Goal: Task Accomplishment & Management: Manage account settings

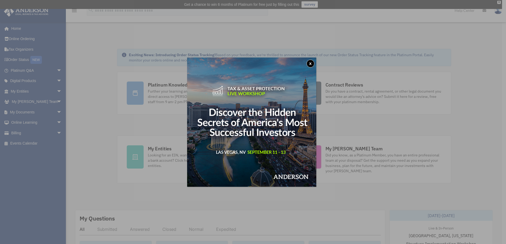
click at [311, 62] on button "x" at bounding box center [310, 64] width 8 height 8
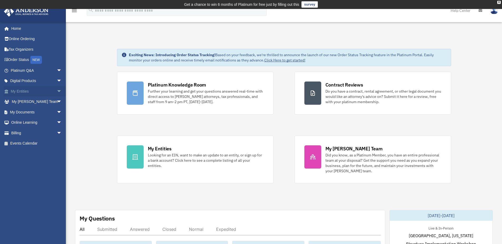
click at [57, 91] on span "arrow_drop_down" at bounding box center [62, 91] width 11 height 11
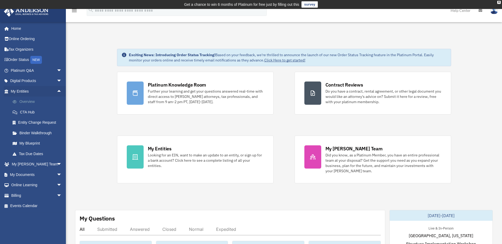
click at [27, 101] on link "Overview" at bounding box center [38, 101] width 62 height 11
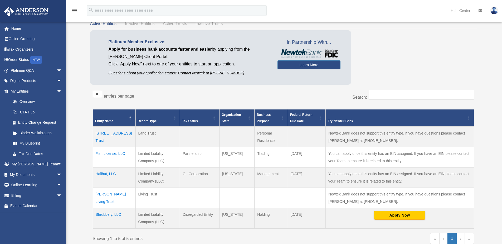
scroll to position [39, 0]
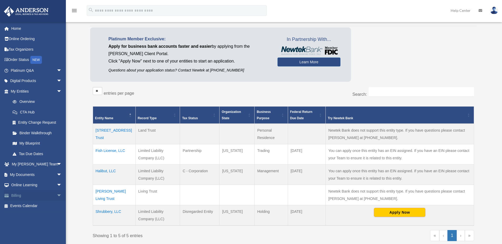
click at [15, 197] on link "Billing arrow_drop_down" at bounding box center [37, 195] width 66 height 11
click at [57, 195] on span "arrow_drop_down" at bounding box center [62, 195] width 11 height 11
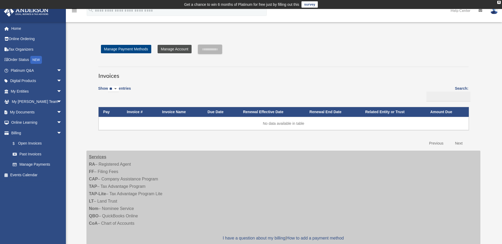
click at [173, 50] on link "Manage Account" at bounding box center [175, 49] width 34 height 8
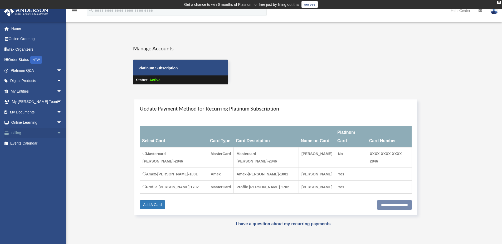
click at [57, 134] on span "arrow_drop_down" at bounding box center [62, 133] width 11 height 11
click at [29, 142] on link "$ Open Invoices" at bounding box center [38, 143] width 62 height 11
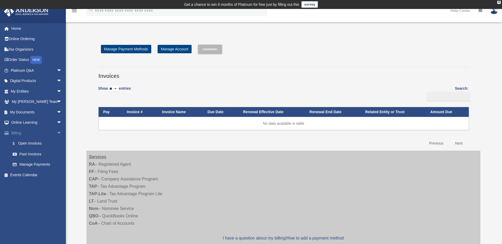
click at [18, 131] on link "Billing arrow_drop_down" at bounding box center [37, 133] width 66 height 11
